Goal: Transaction & Acquisition: Download file/media

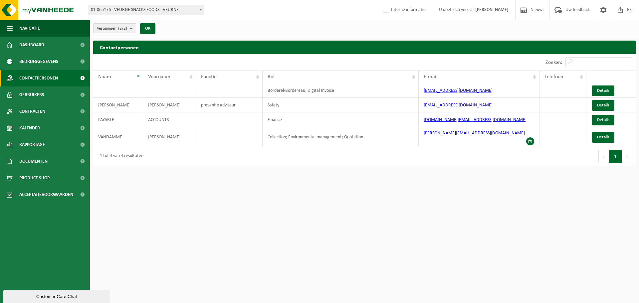
click at [168, 13] on span "01-065176 - VEURNE SNACKS FOODS - VEURNE" at bounding box center [146, 9] width 116 height 9
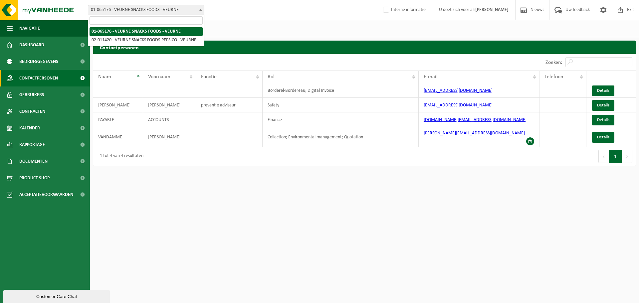
click at [168, 13] on span "01-065176 - VEURNE SNACKS FOODS - VEURNE" at bounding box center [146, 9] width 116 height 9
click at [252, 29] on div "Vestigingen (2/2) Alles selecteren Alles deselecteren Actieve selecteren VEURNE…" at bounding box center [364, 28] width 549 height 17
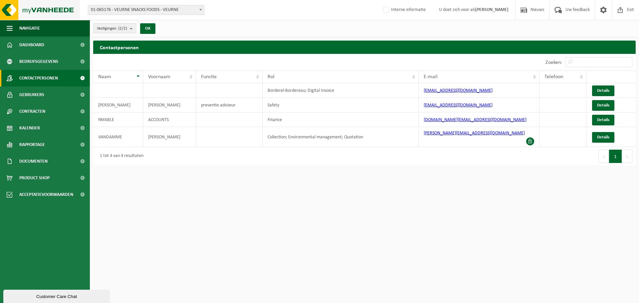
click at [64, 10] on img at bounding box center [40, 10] width 80 height 20
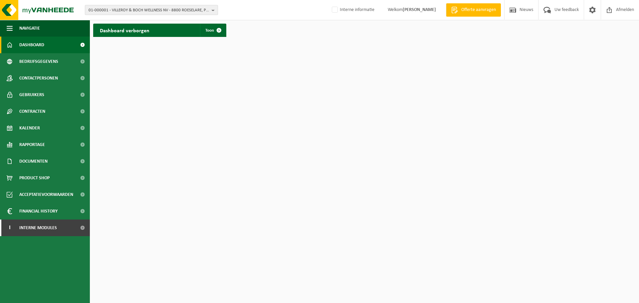
click at [148, 10] on span "01-000001 - VILLEROY & BOCH WELLNESS NV - 8800 ROESELARE, POPULIERSTRAAT 1" at bounding box center [149, 10] width 121 height 10
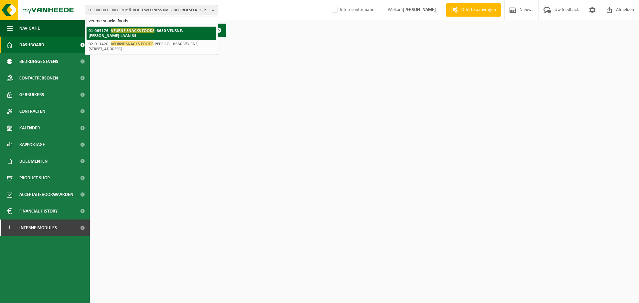
type input "veurne snacks foods"
click at [146, 31] on span "VEURNE SNACKS FOODS" at bounding box center [133, 30] width 44 height 5
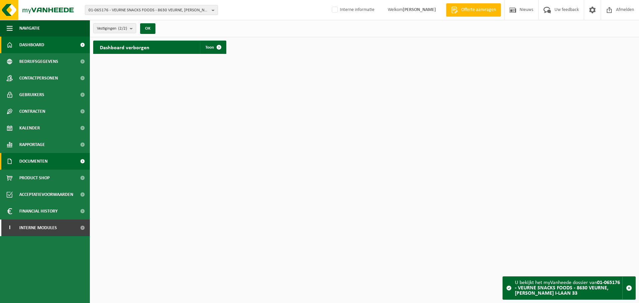
click at [40, 165] on span "Documenten" at bounding box center [33, 161] width 28 height 17
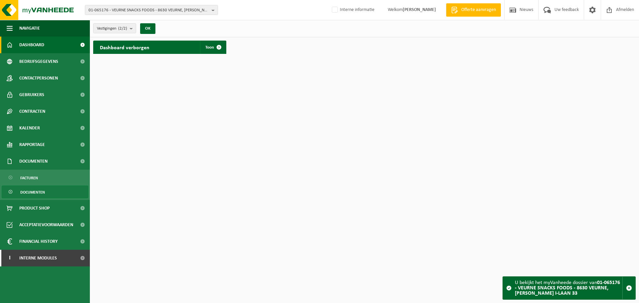
click at [41, 191] on span "Documenten" at bounding box center [32, 192] width 25 height 13
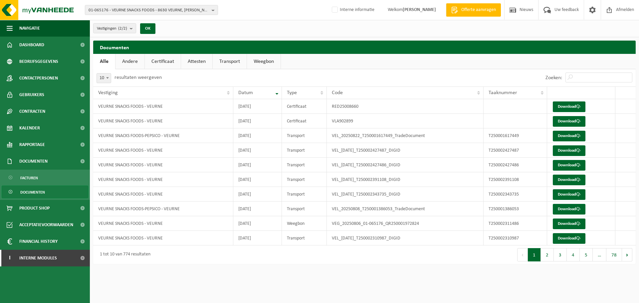
click at [163, 63] on link "Certificaat" at bounding box center [163, 61] width 36 height 15
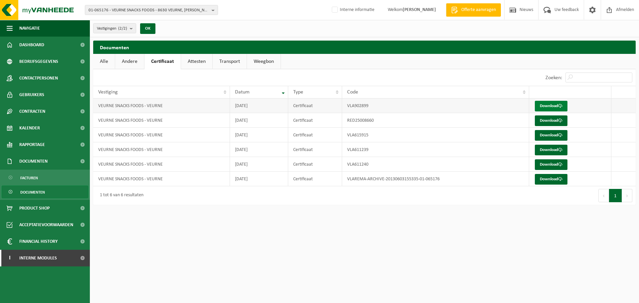
click at [543, 105] on link "Download" at bounding box center [551, 106] width 33 height 11
